Goal: Book appointment/travel/reservation

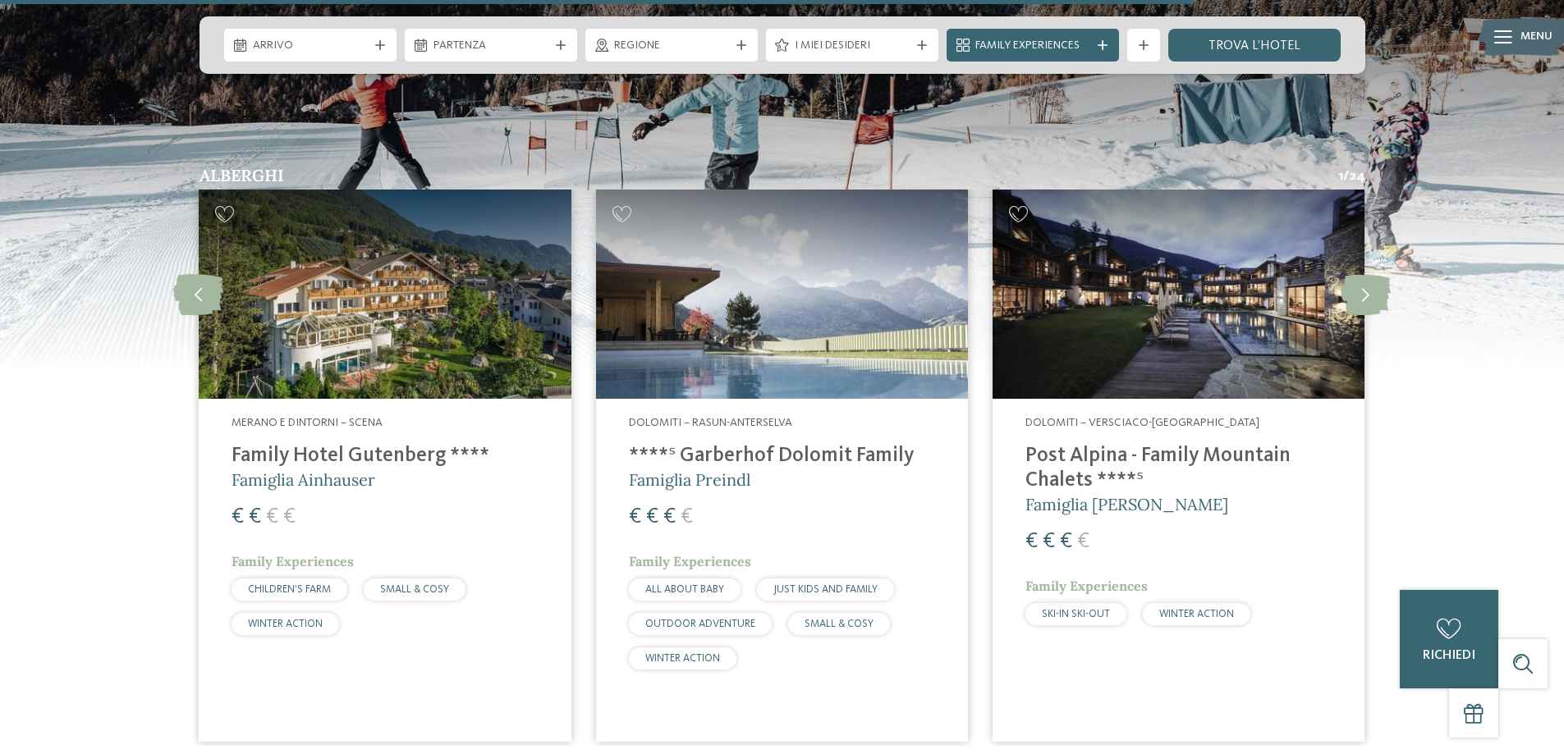
scroll to position [3394, 0]
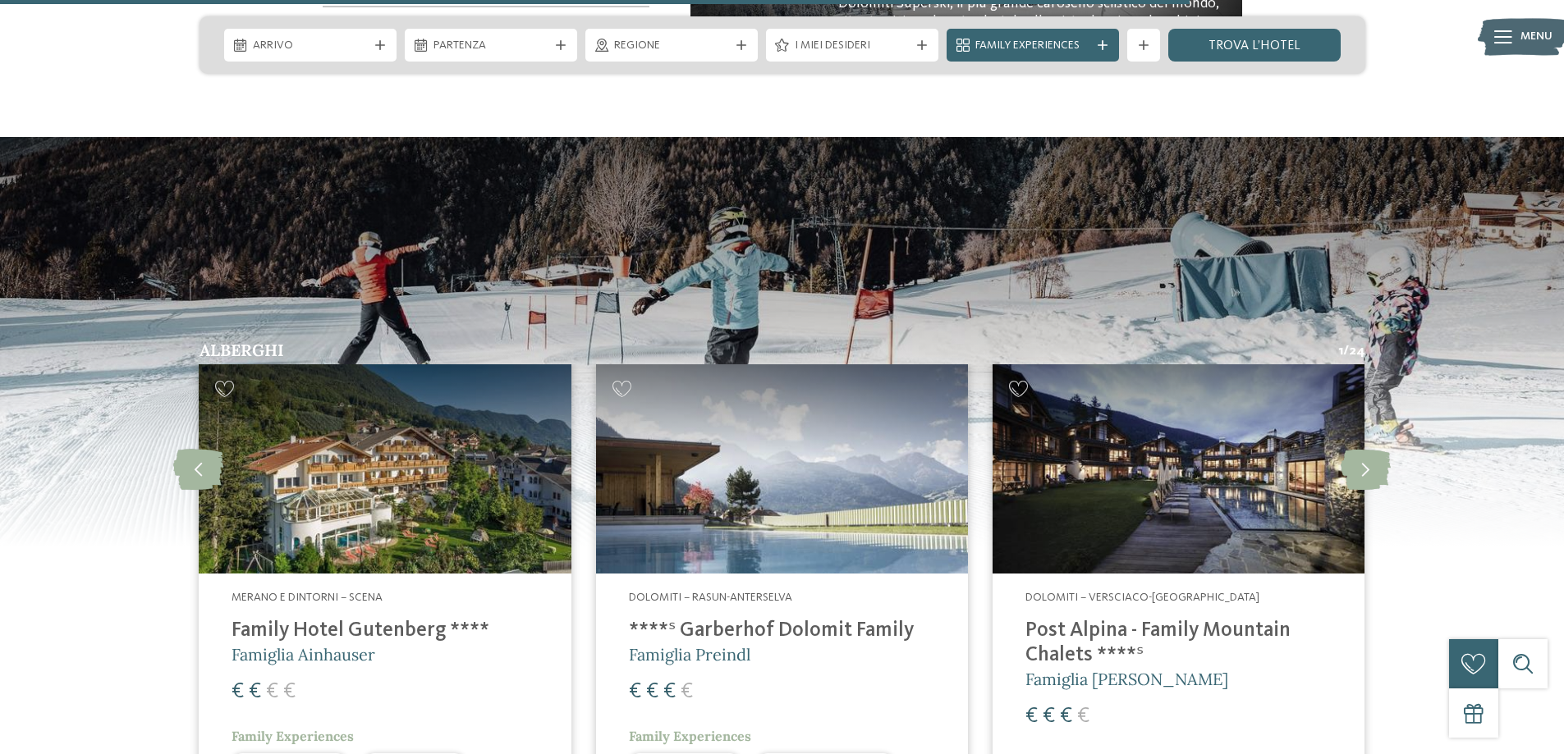
click at [749, 592] on span "Dolomiti – Rasun-Anterselva" at bounding box center [710, 597] width 163 height 11
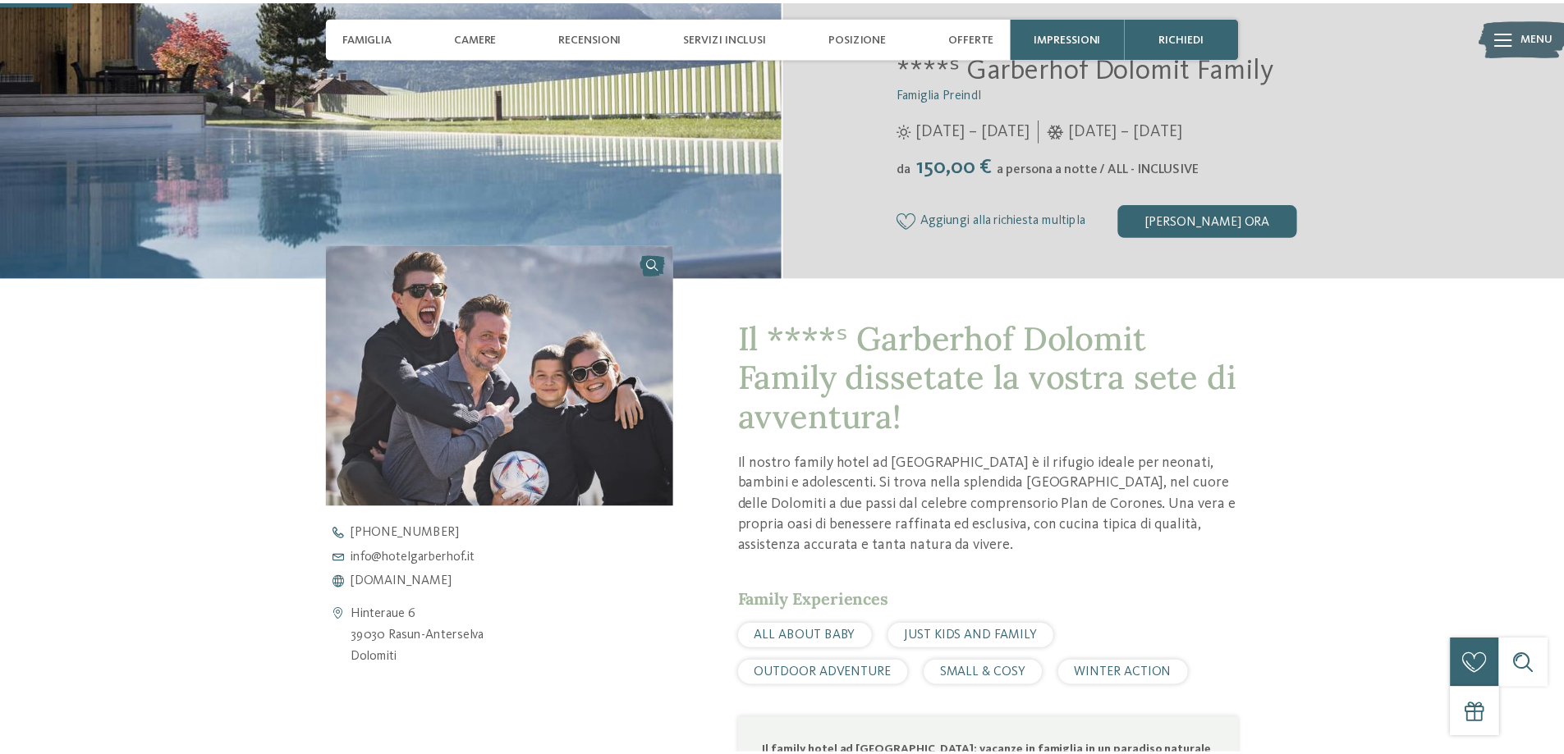
scroll to position [410, 0]
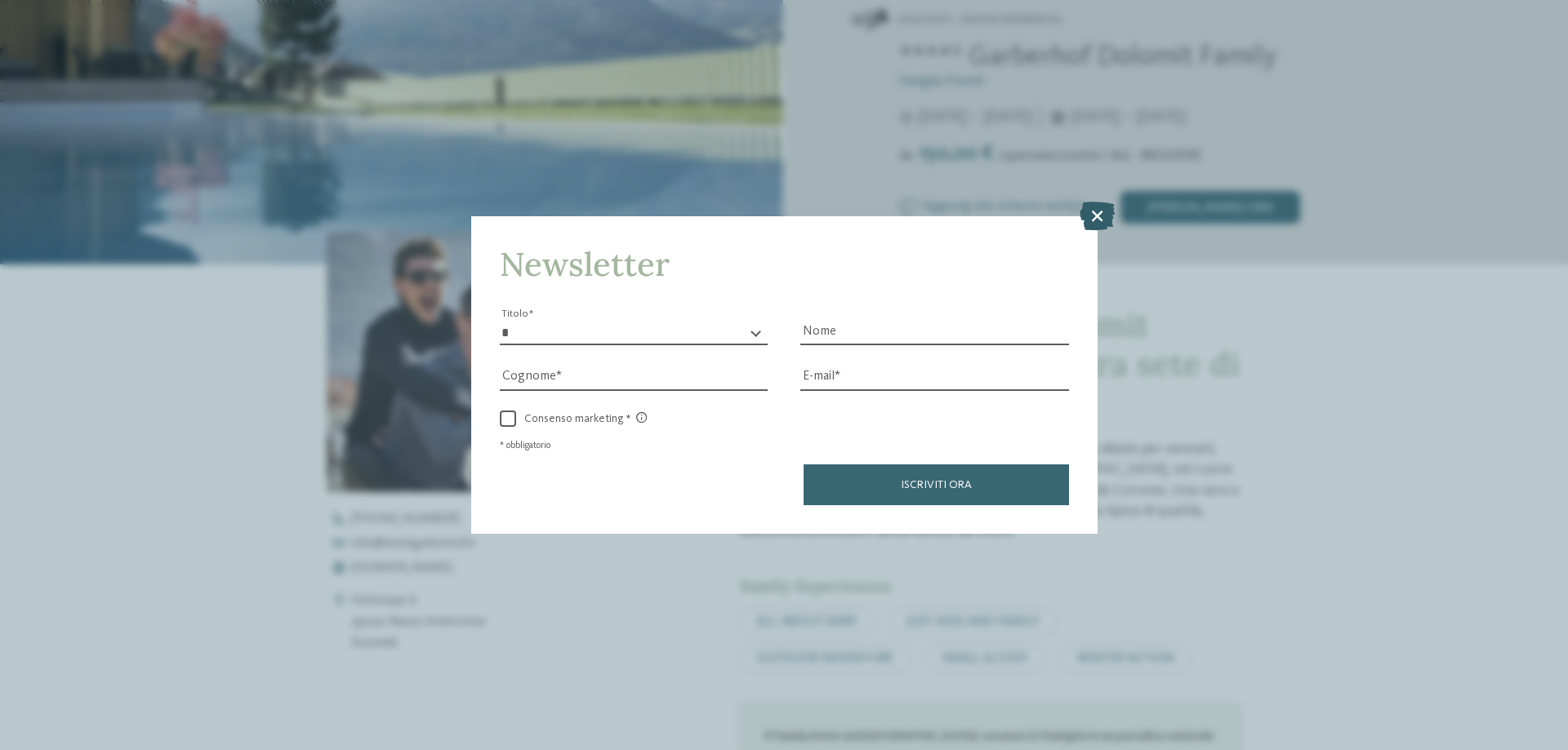
click at [1099, 217] on icon at bounding box center [1096, 216] width 35 height 29
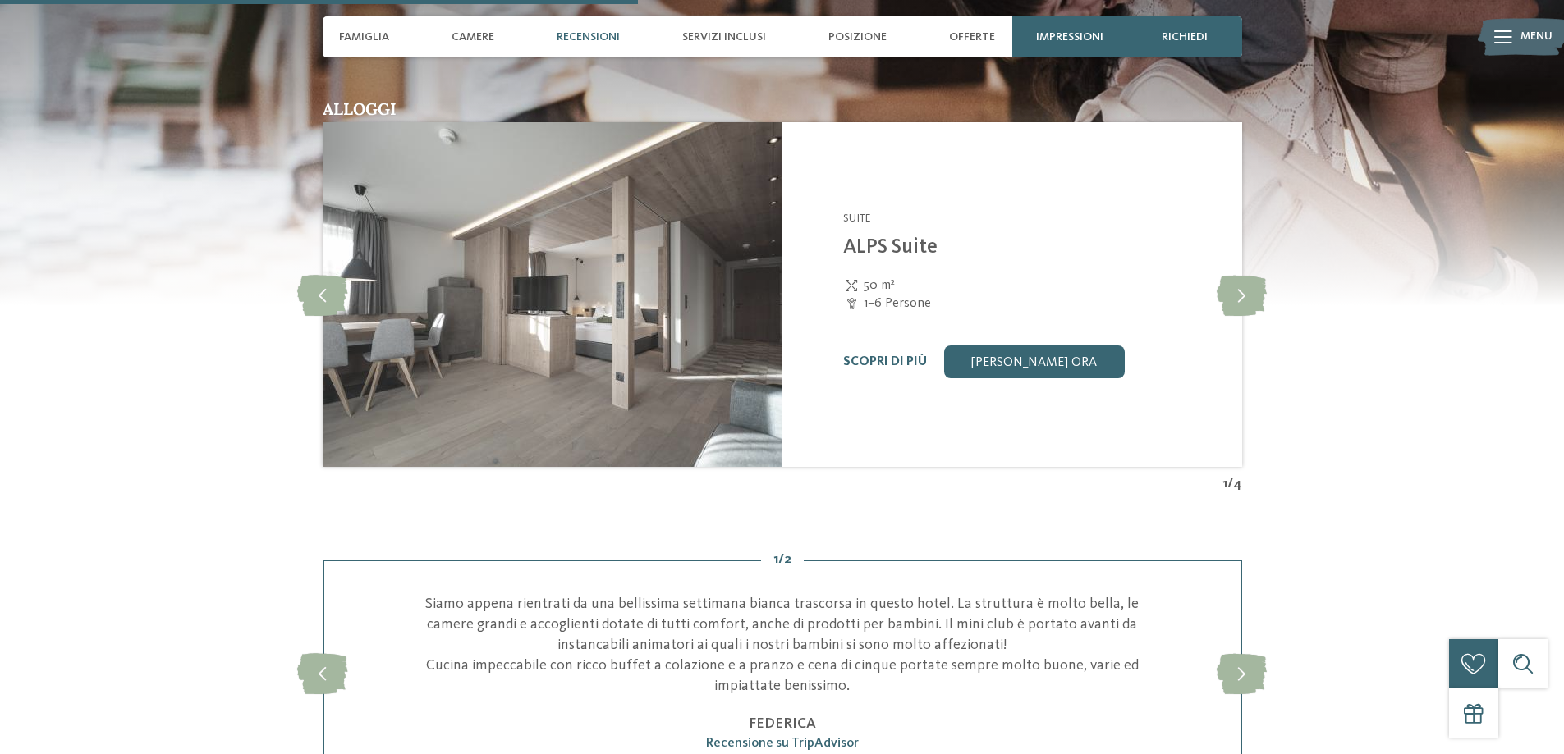
scroll to position [2627, 0]
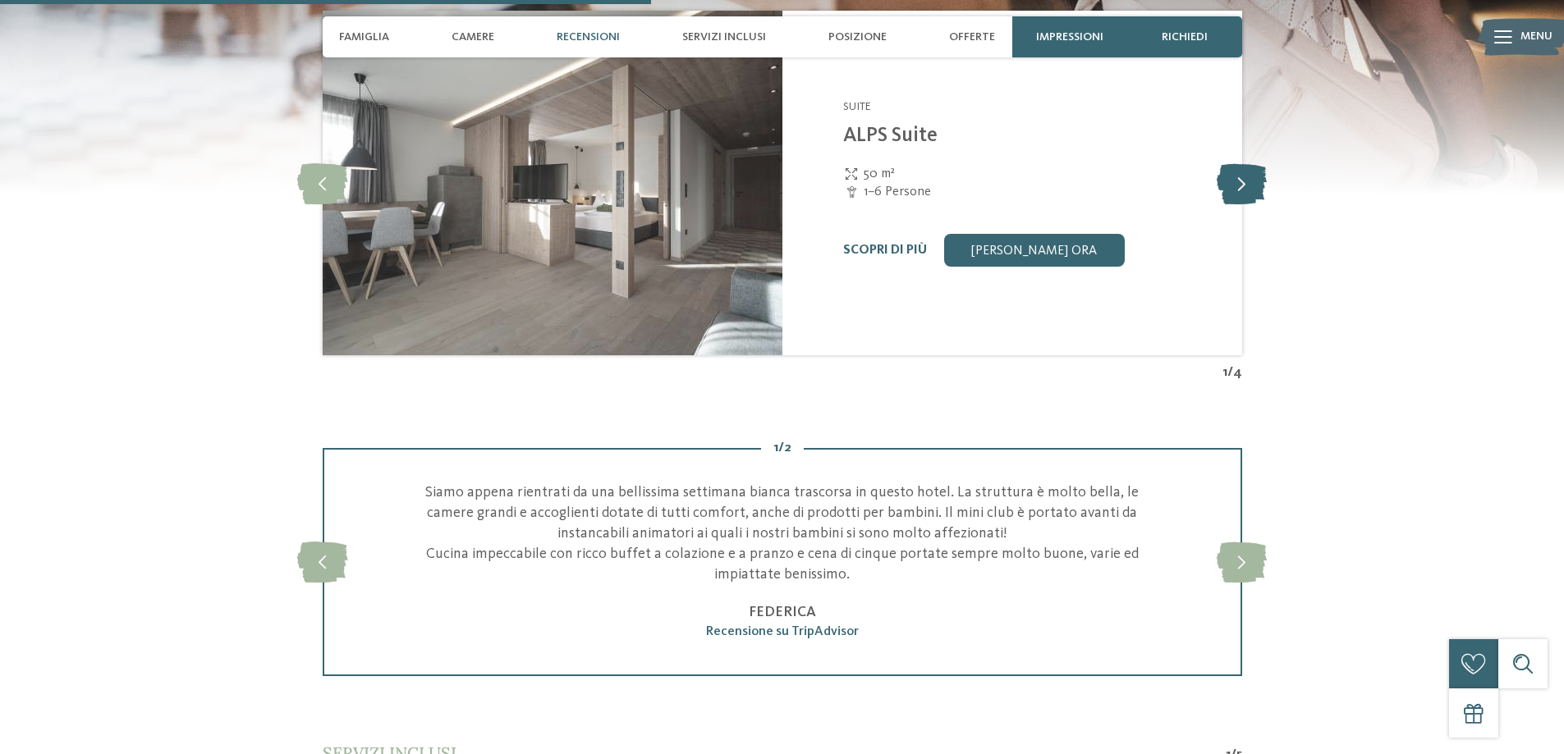
click at [1259, 185] on icon at bounding box center [1242, 183] width 50 height 41
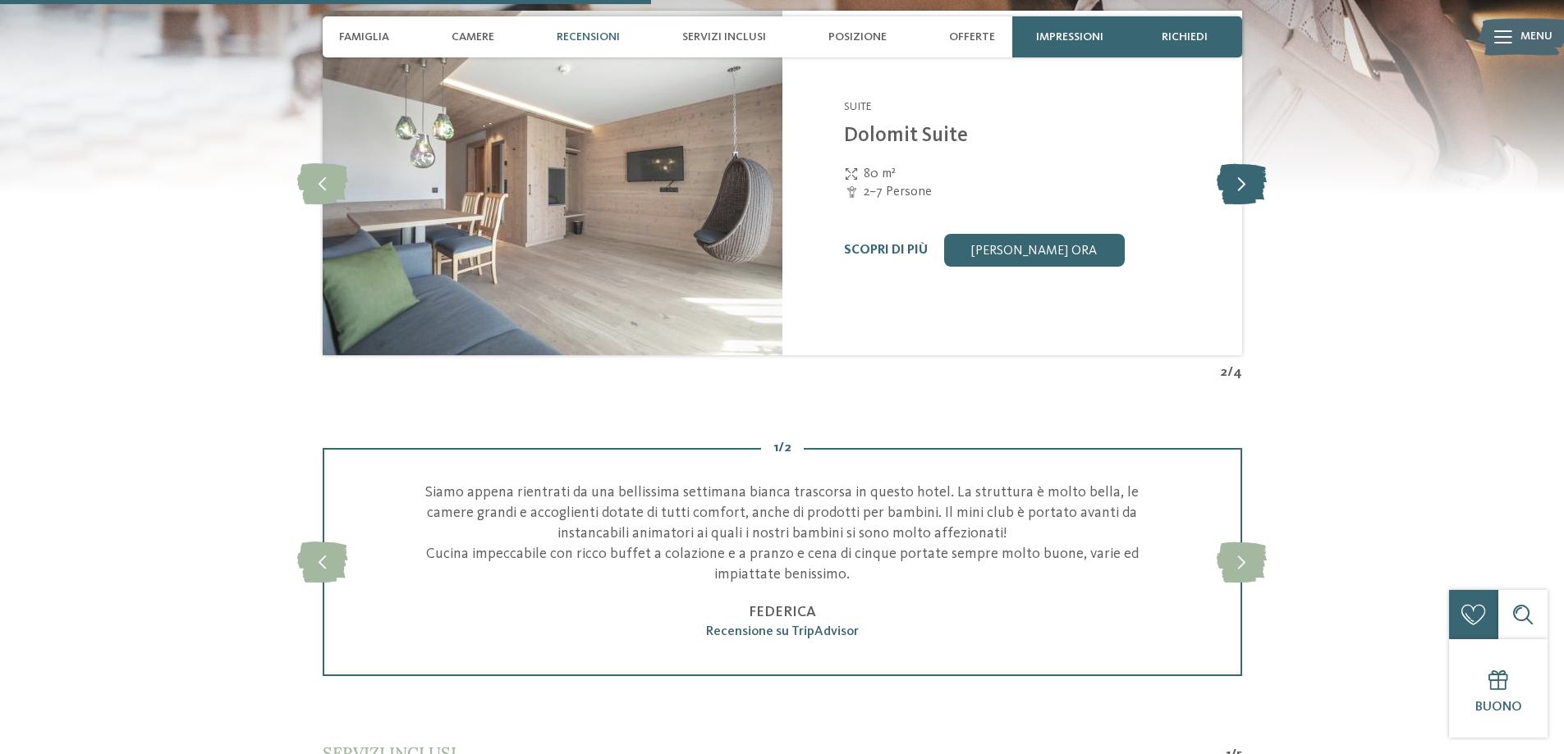
click at [1254, 186] on icon at bounding box center [1242, 183] width 50 height 41
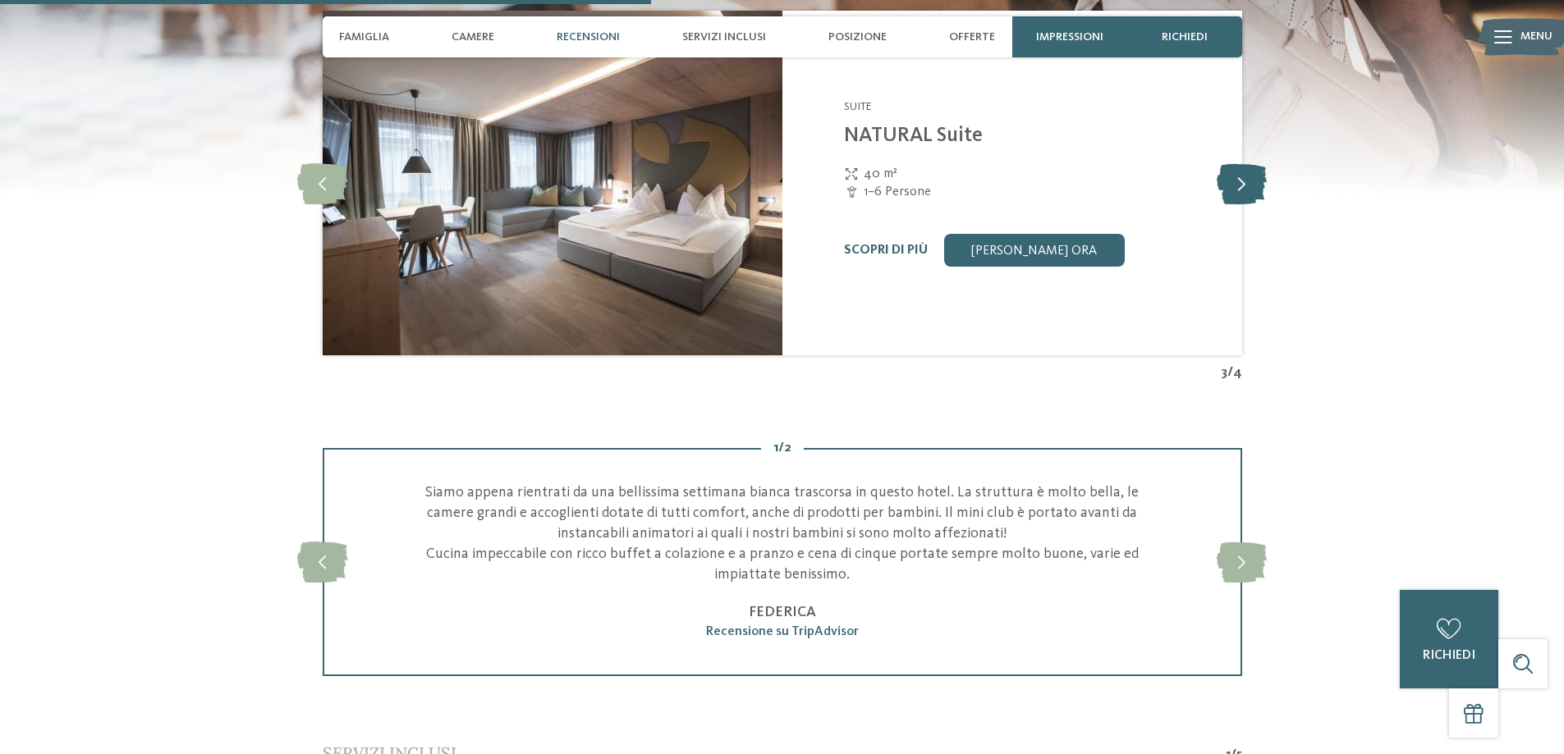
click at [1257, 190] on icon at bounding box center [1242, 183] width 50 height 41
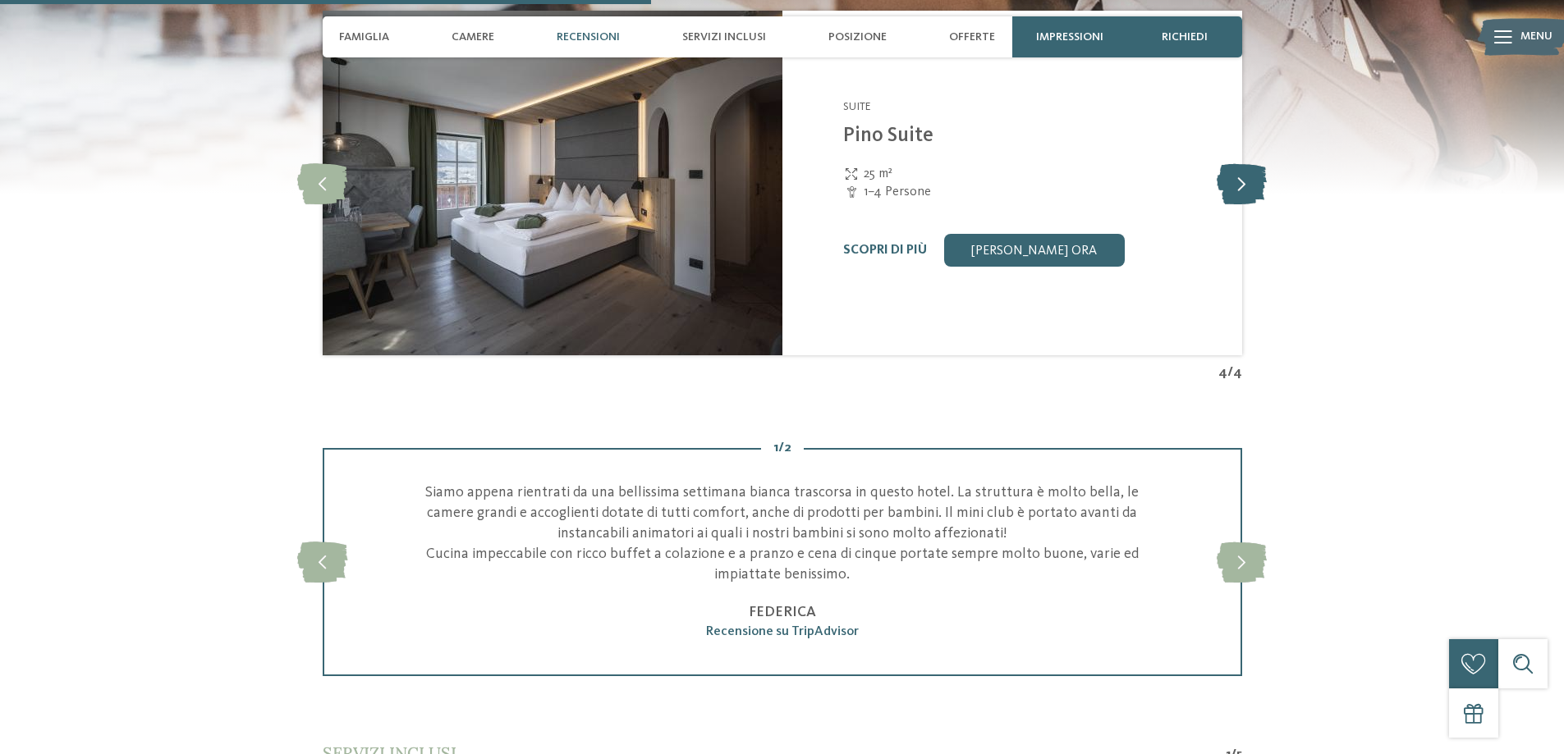
click at [1257, 190] on icon at bounding box center [1242, 183] width 50 height 41
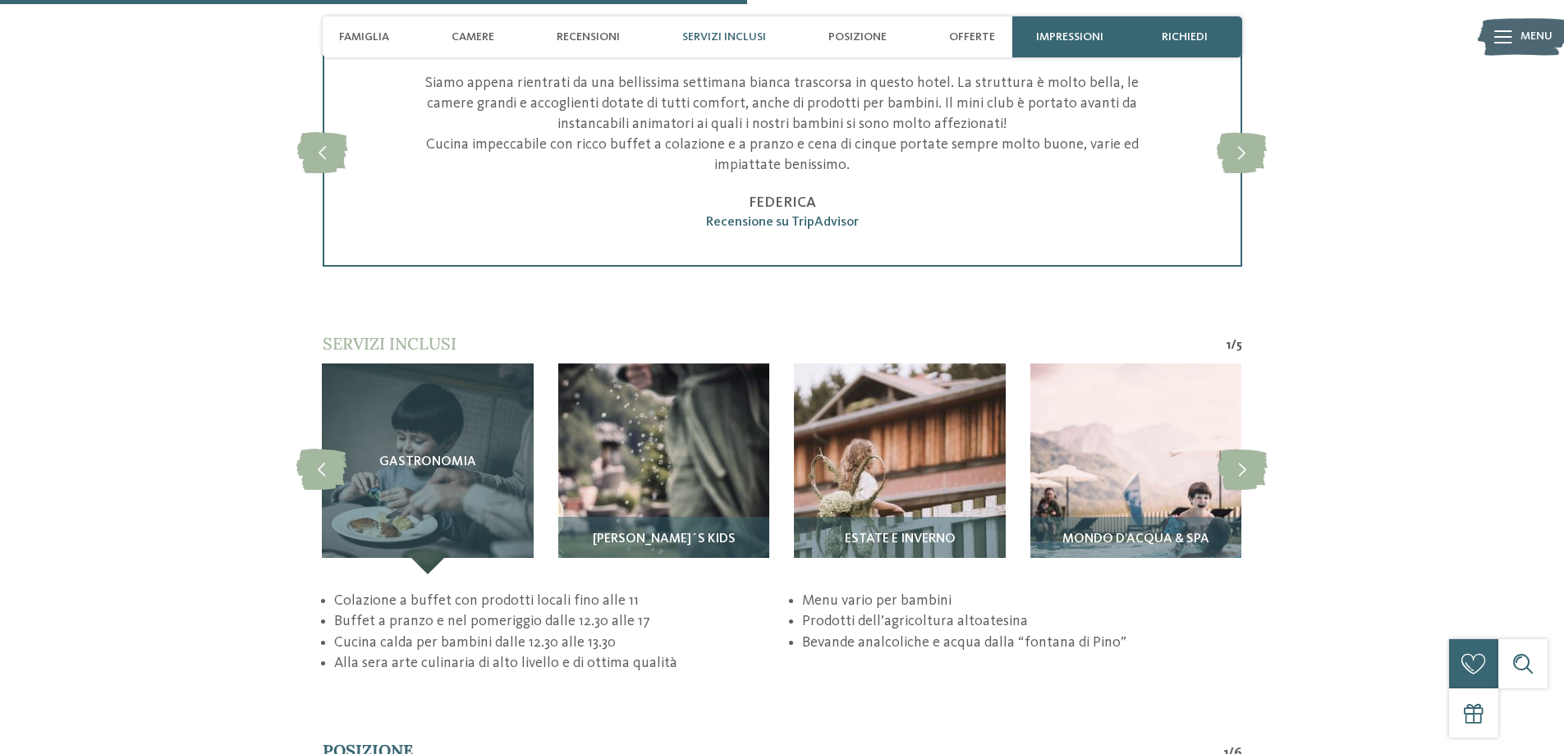
scroll to position [3037, 0]
click at [1235, 467] on icon at bounding box center [1242, 467] width 50 height 41
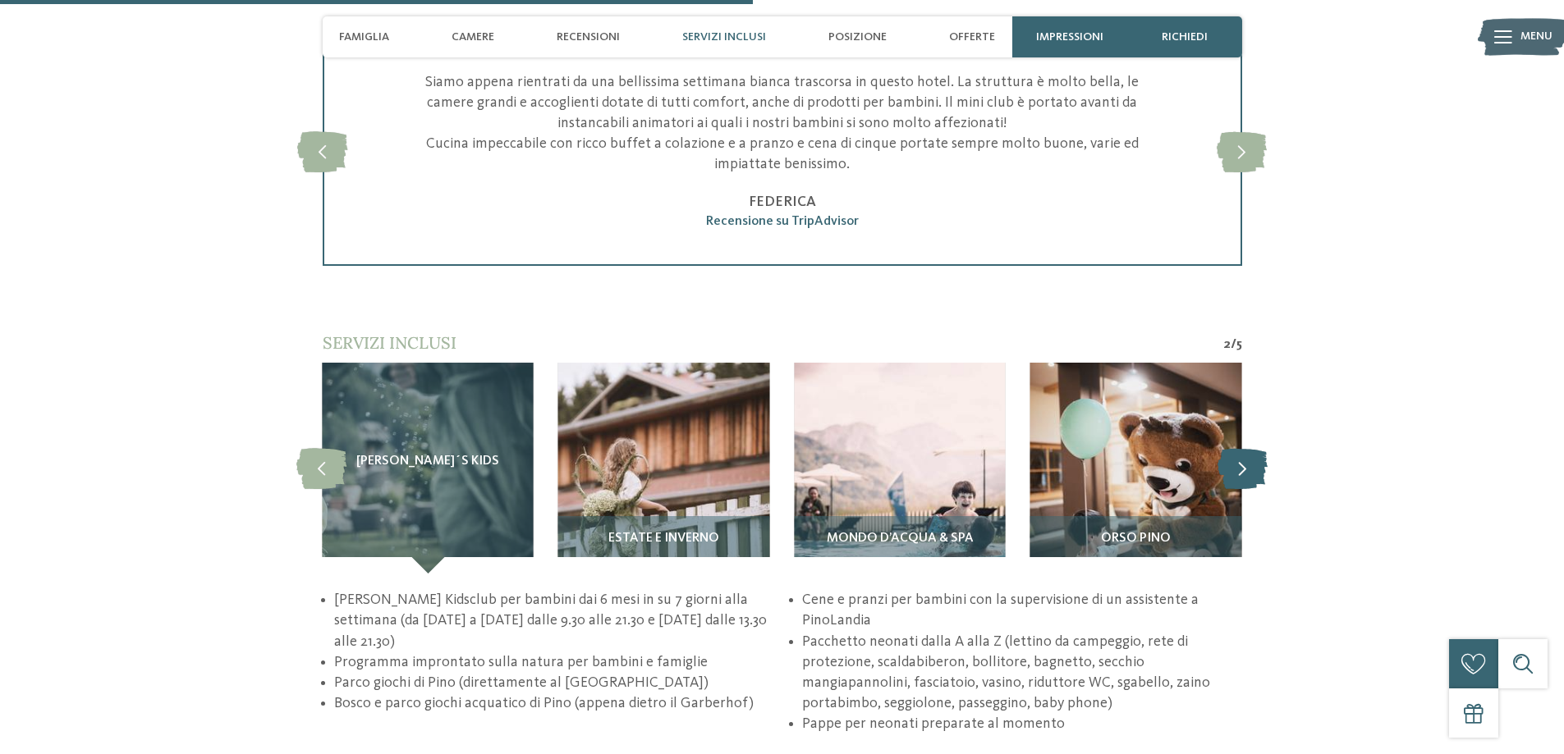
click at [1235, 466] on icon at bounding box center [1242, 467] width 50 height 41
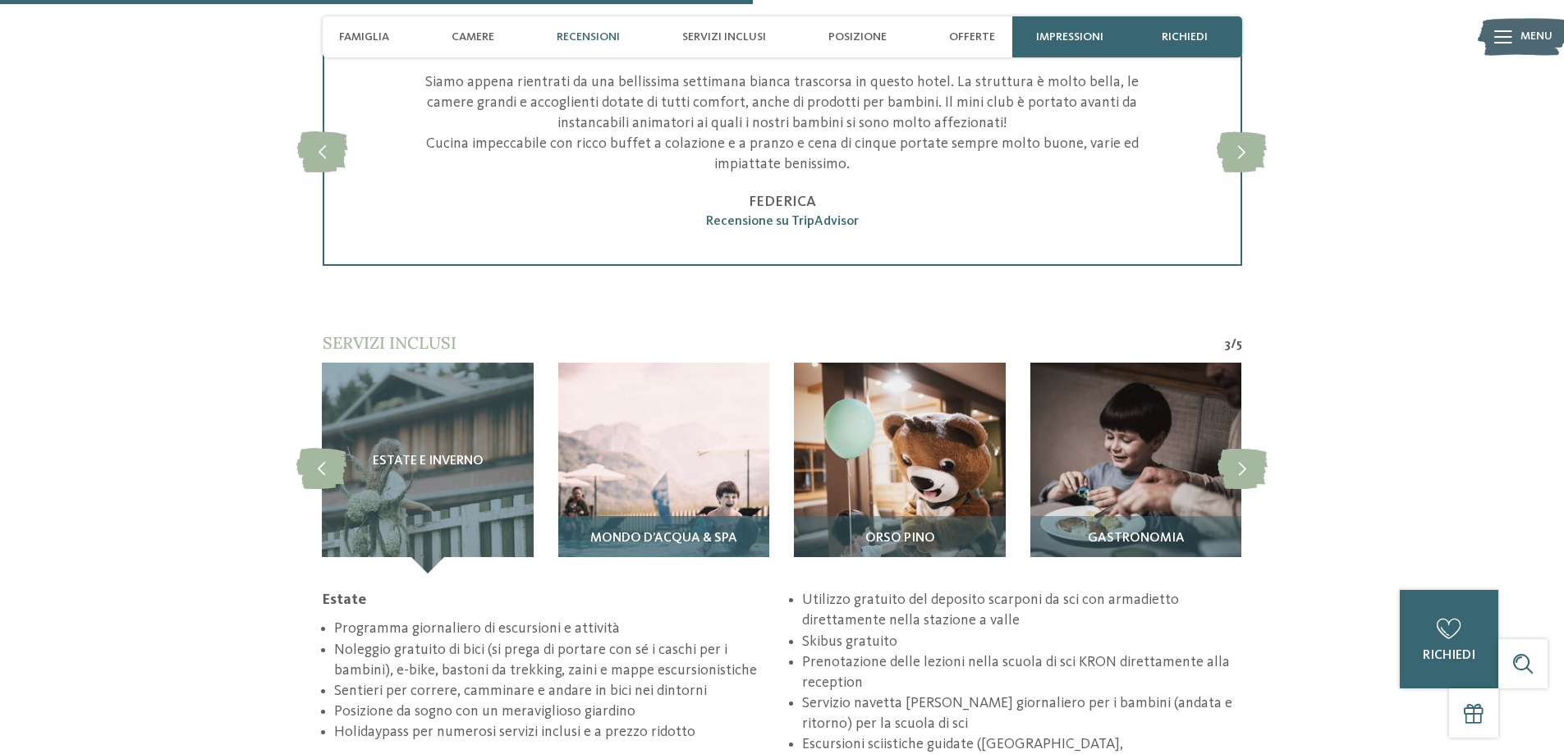
click at [685, 456] on img at bounding box center [663, 468] width 211 height 211
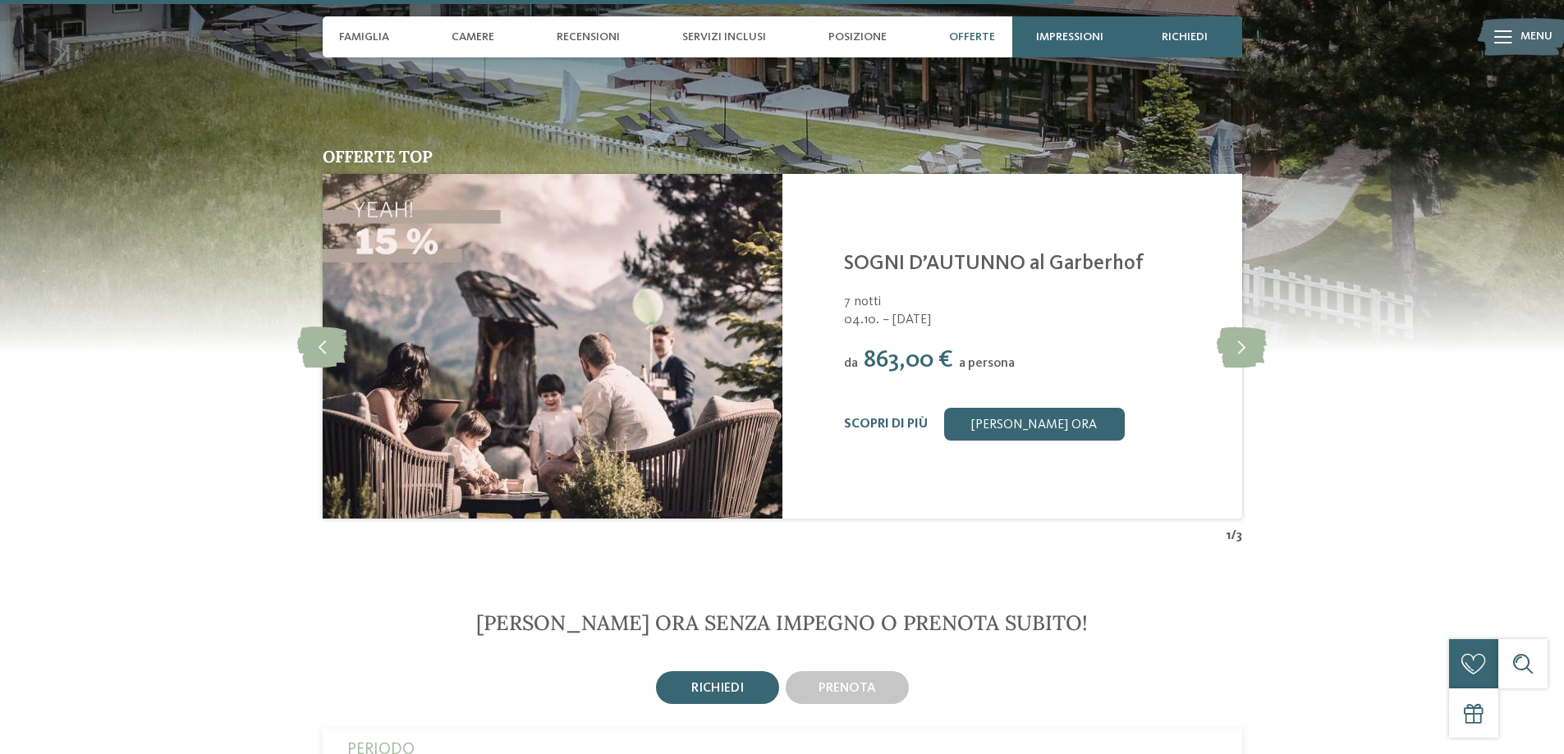
scroll to position [4351, 0]
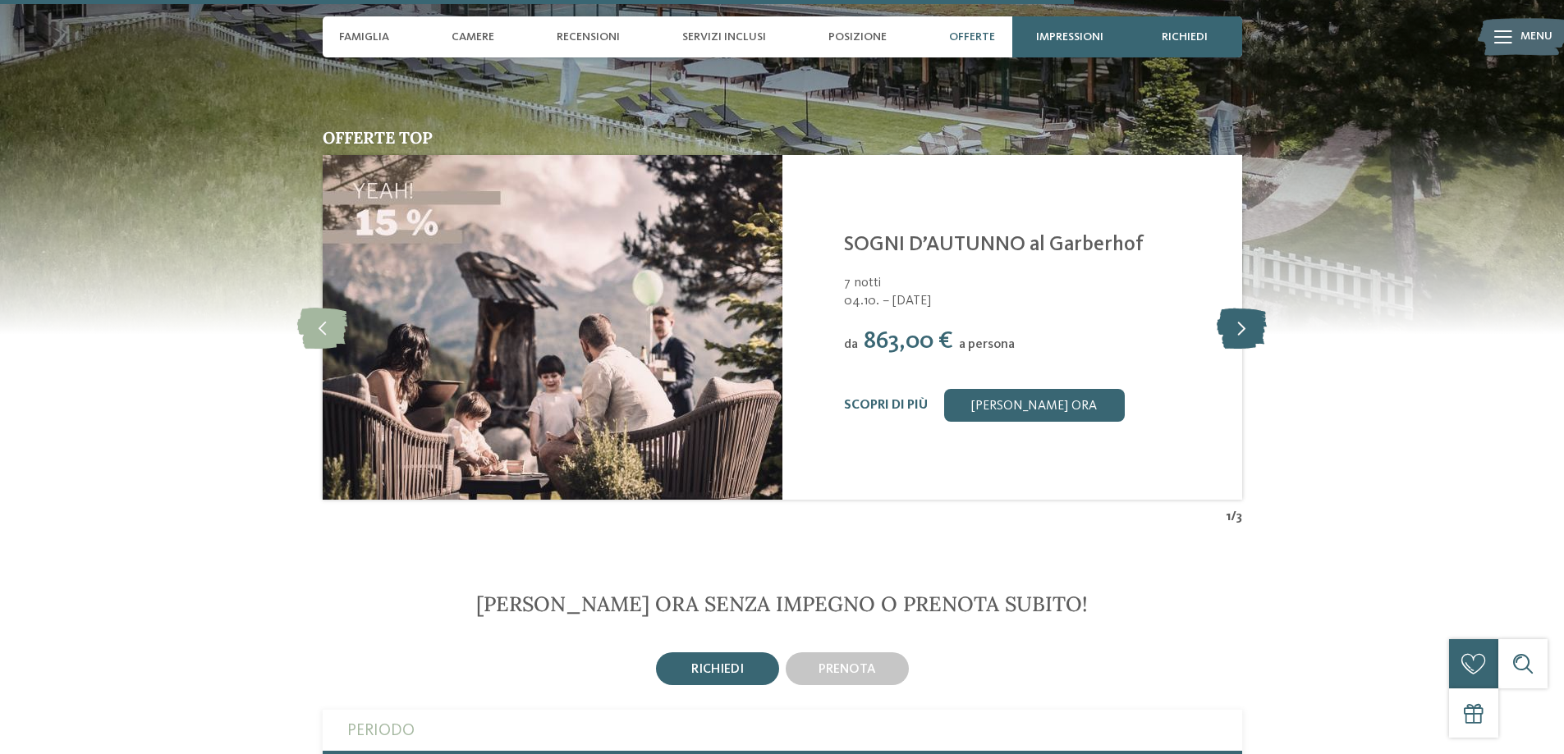
click at [1235, 325] on icon at bounding box center [1242, 327] width 50 height 41
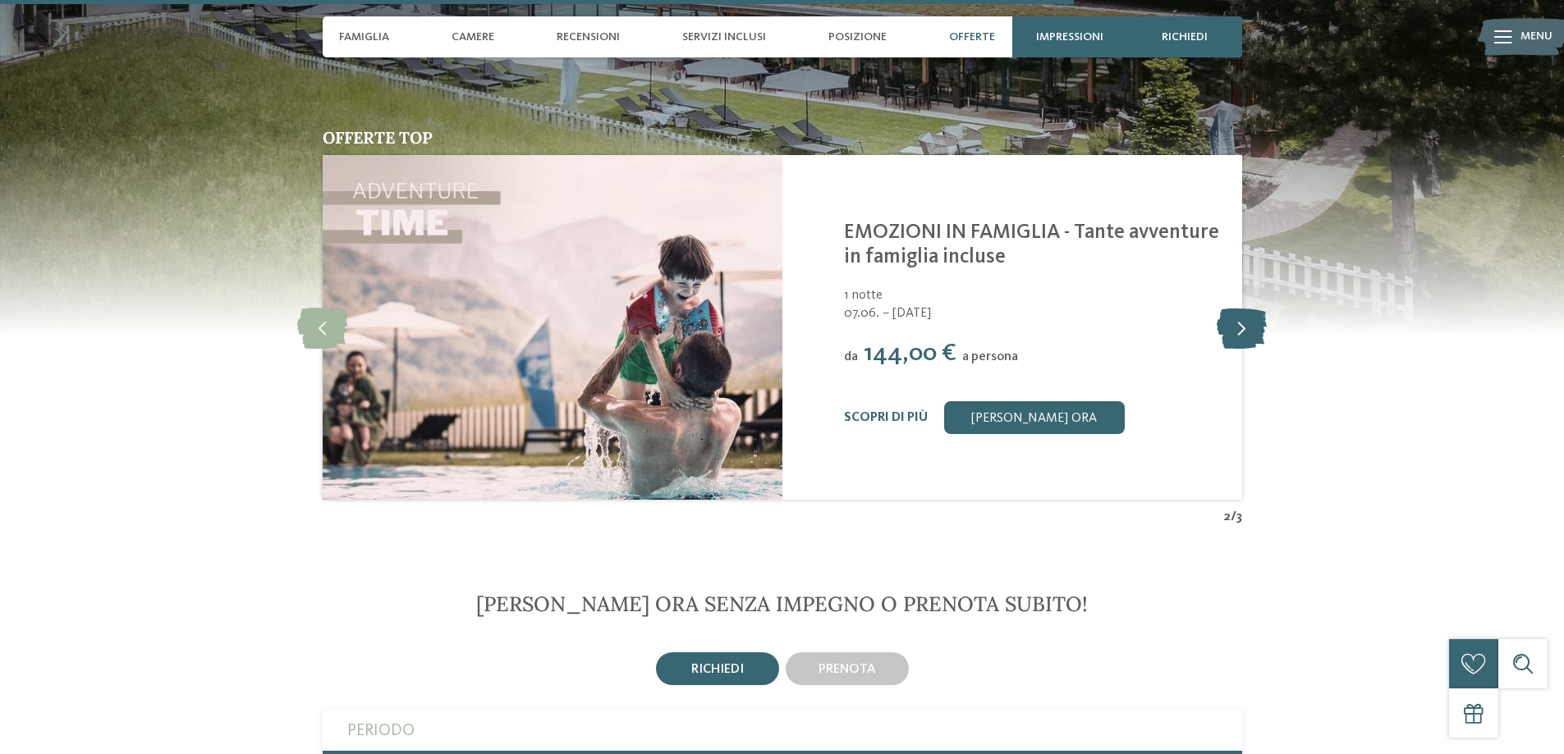
click at [1236, 325] on icon at bounding box center [1242, 327] width 50 height 41
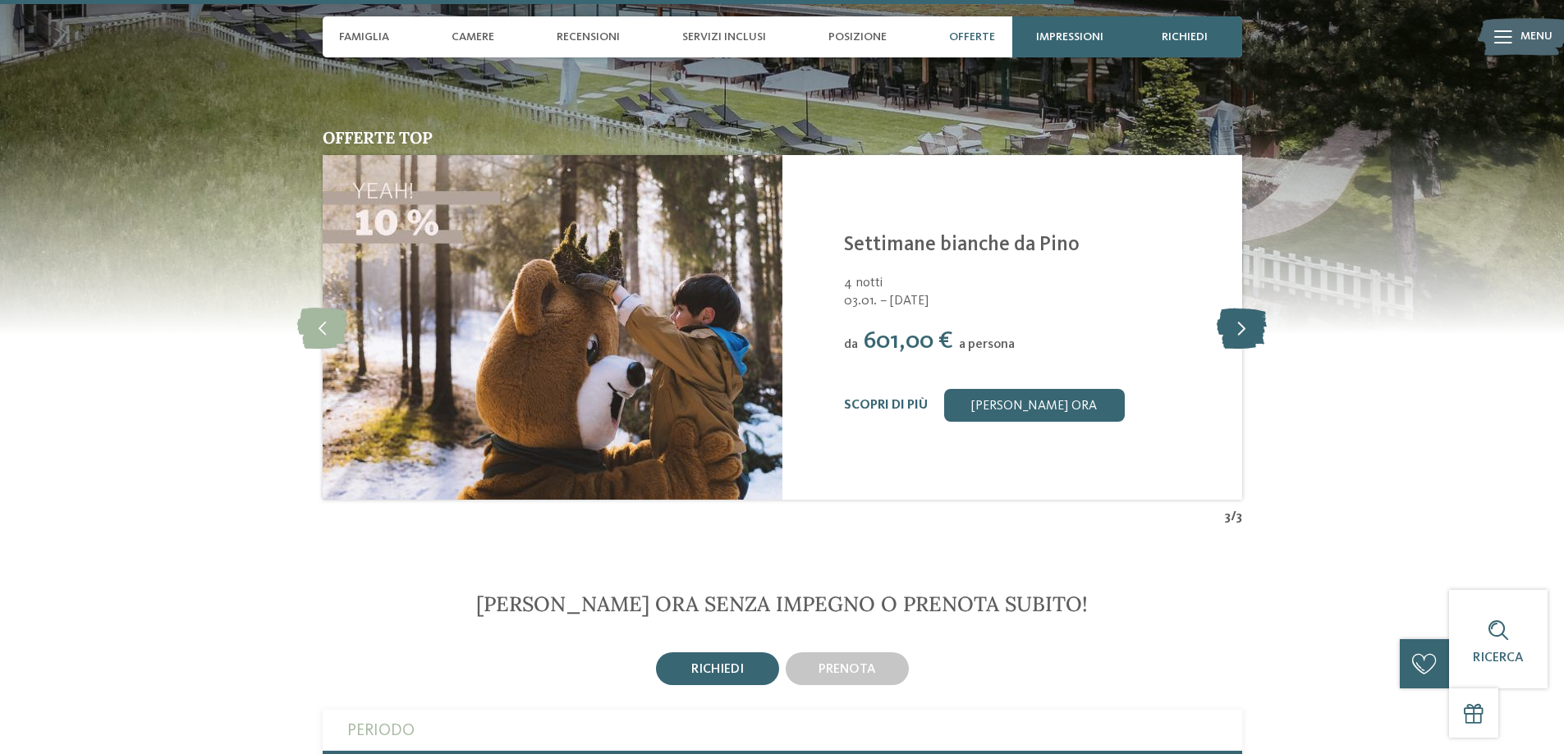
click at [1235, 330] on icon at bounding box center [1242, 327] width 50 height 41
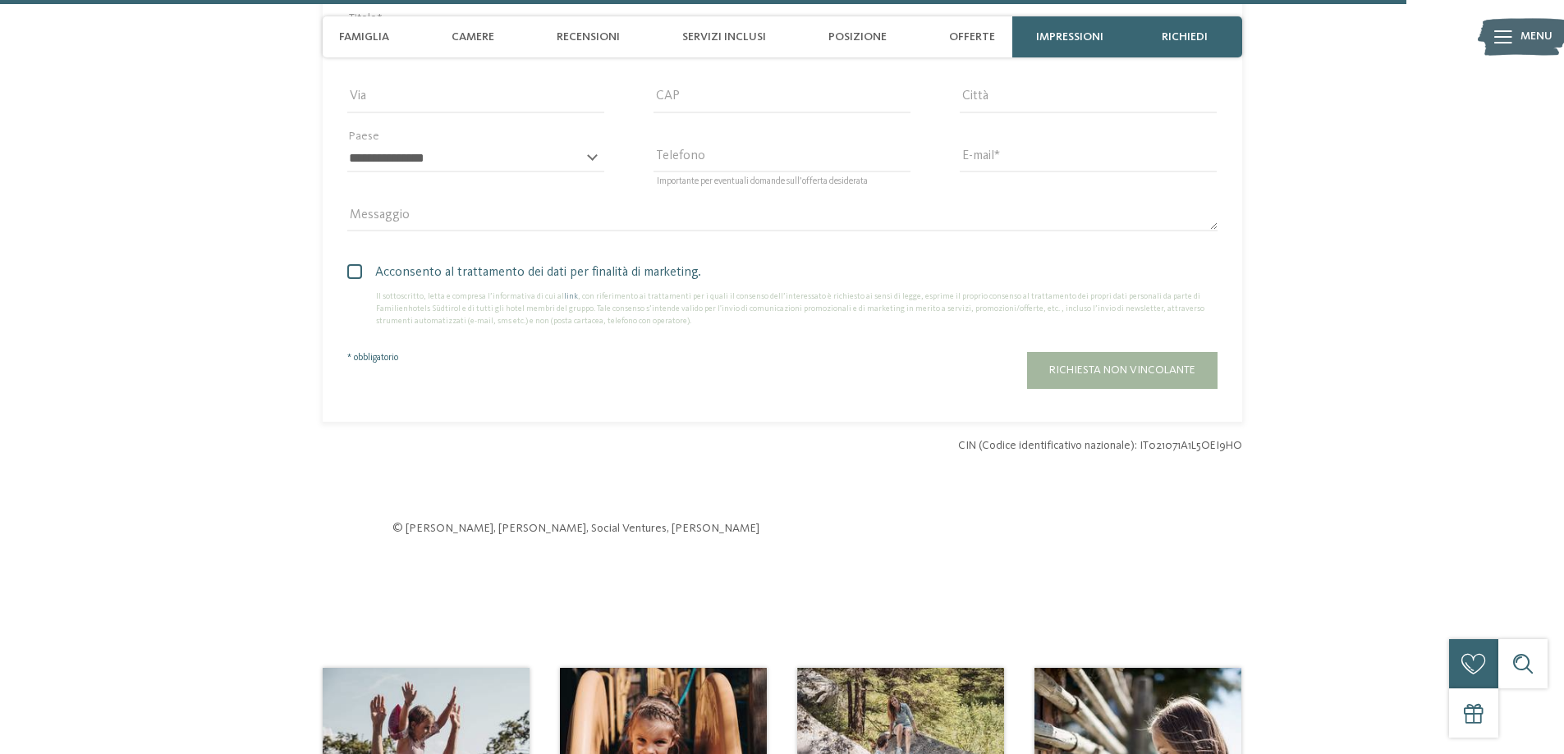
scroll to position [5910, 0]
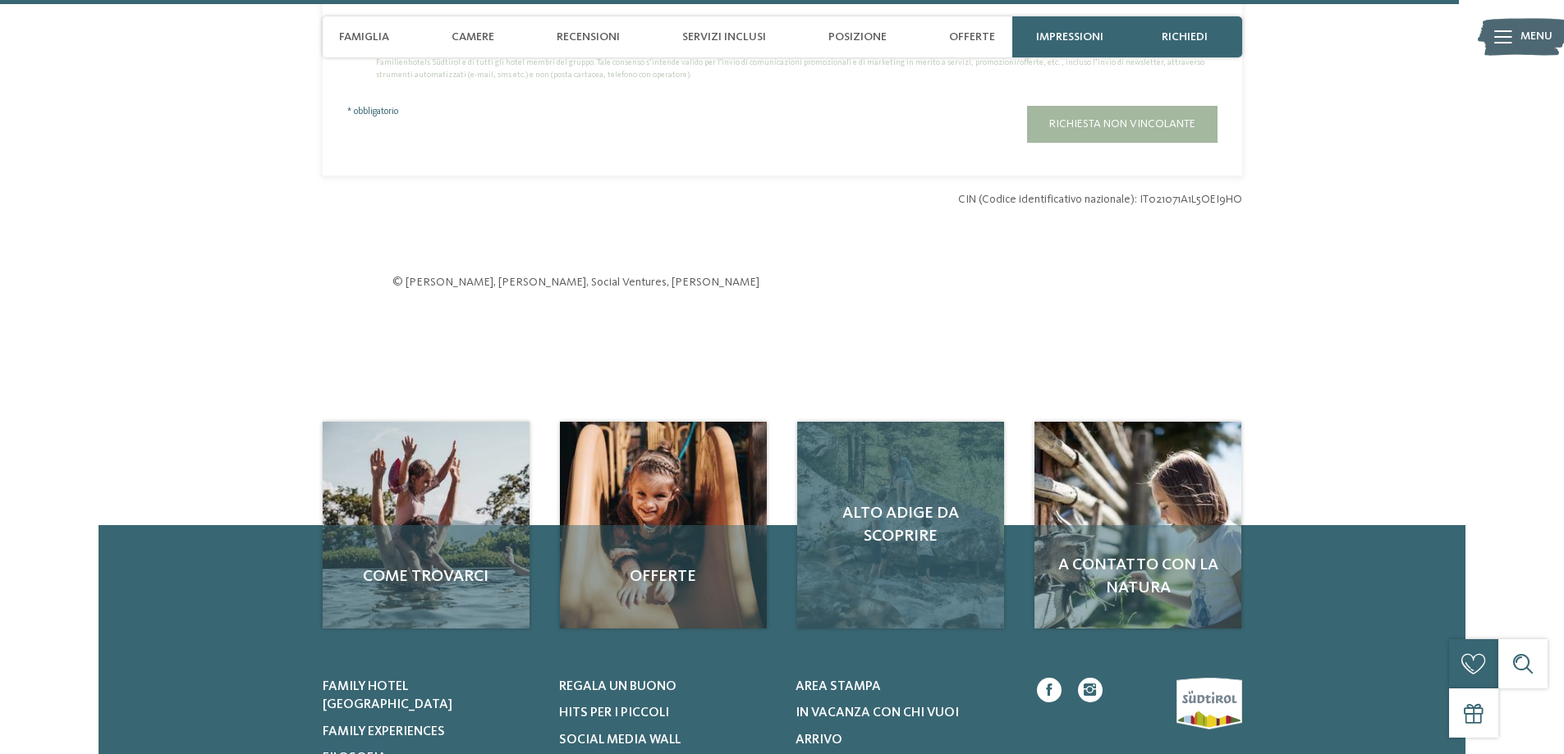
click at [969, 478] on div "Alto Adige da scoprire" at bounding box center [900, 525] width 207 height 207
